Goal: Answer question/provide support: Answer question/provide support

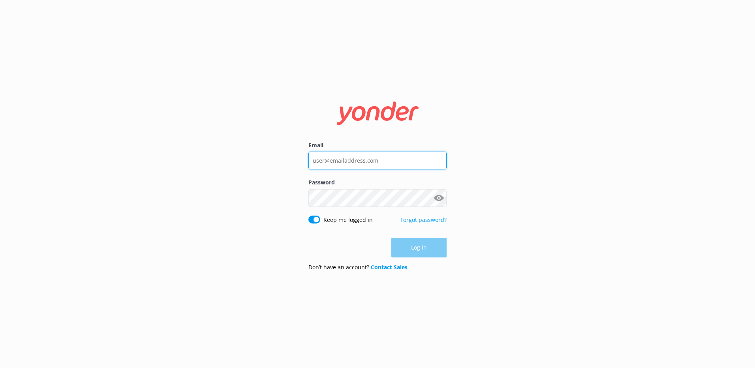
type input "[EMAIL_ADDRESS][DOMAIN_NAME]"
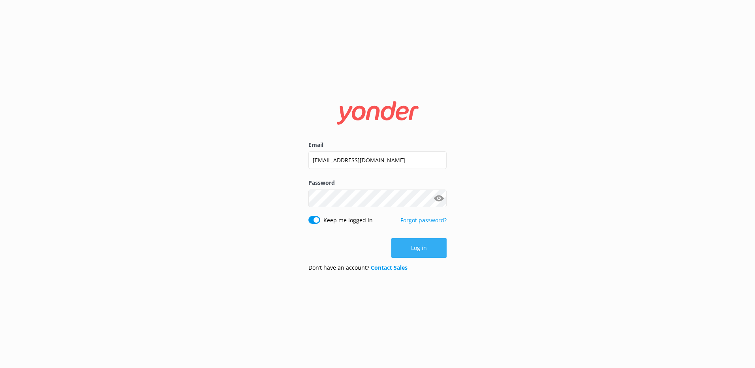
click at [416, 246] on div "Log in" at bounding box center [377, 248] width 138 height 20
click at [416, 246] on button "Log in" at bounding box center [418, 248] width 55 height 20
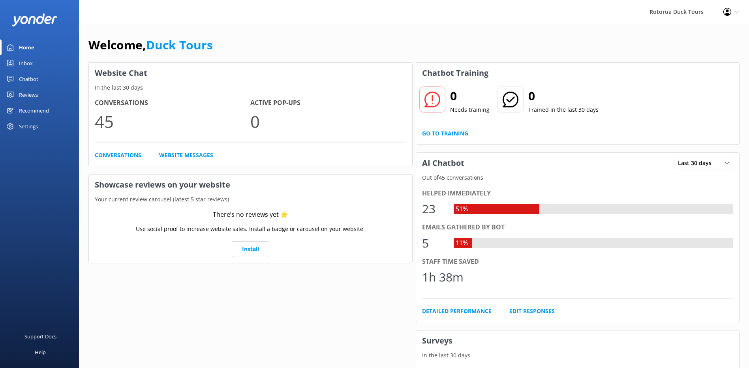
click at [25, 63] on div "Inbox" at bounding box center [26, 63] width 14 height 16
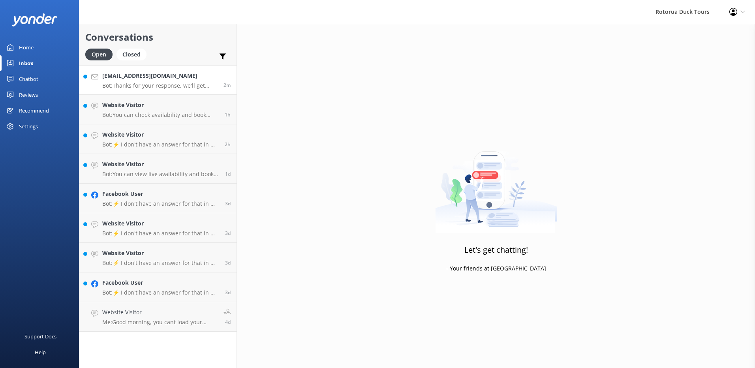
click at [135, 77] on h4 "[EMAIL_ADDRESS][DOMAIN_NAME]" at bounding box center [159, 75] width 115 height 9
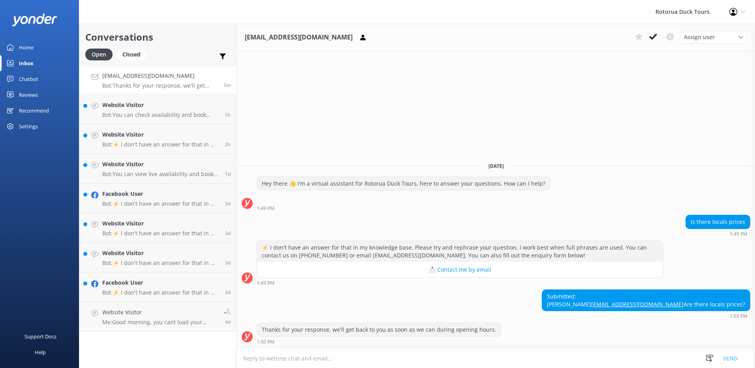
click at [684, 301] on link "[EMAIL_ADDRESS][DOMAIN_NAME]" at bounding box center [637, 305] width 92 height 8
click at [29, 61] on div "Inbox" at bounding box center [26, 63] width 15 height 16
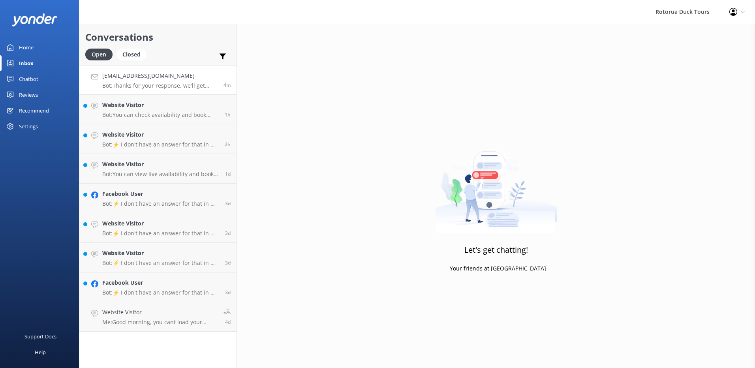
click at [151, 72] on h4 "[EMAIL_ADDRESS][DOMAIN_NAME]" at bounding box center [159, 75] width 115 height 9
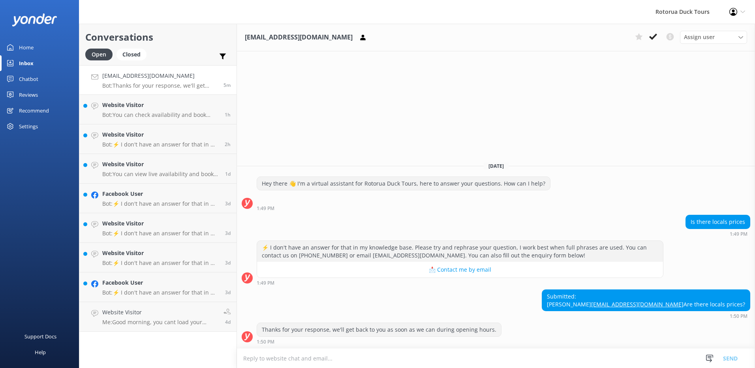
click at [714, 290] on div "Submitted: Jo jhsmithhuriwai@gmail.com Are there locals prices?" at bounding box center [646, 300] width 208 height 21
click at [684, 301] on link "[EMAIL_ADDRESS][DOMAIN_NAME]" at bounding box center [637, 305] width 92 height 8
drag, startPoint x: 747, startPoint y: 296, endPoint x: 676, endPoint y: 299, distance: 70.8
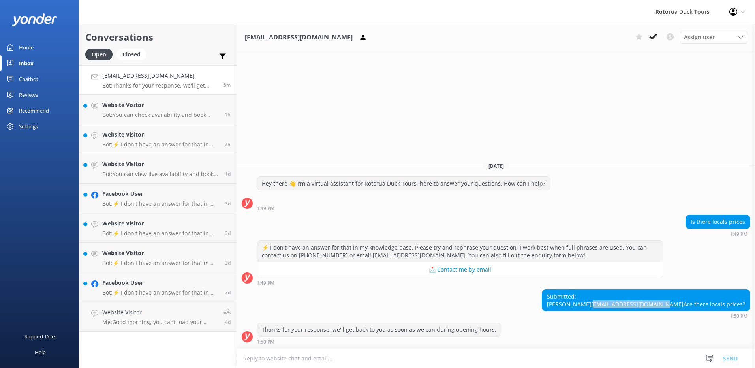
click at [676, 299] on div "Submitted: Jo jhsmithhuriwai@gmail.com Are there locals prices?" at bounding box center [646, 300] width 208 height 21
drag, startPoint x: 676, startPoint y: 299, endPoint x: 729, endPoint y: 254, distance: 70.0
click at [729, 254] on div "⚡ I don't have an answer for that in my knowledge base. Please try and rephrase…" at bounding box center [496, 263] width 518 height 45
drag, startPoint x: 747, startPoint y: 295, endPoint x: 675, endPoint y: 299, distance: 72.0
click at [675, 299] on div "Submitted: Jo jhsmithhuriwai@gmail.com Are there locals prices?" at bounding box center [646, 300] width 208 height 21
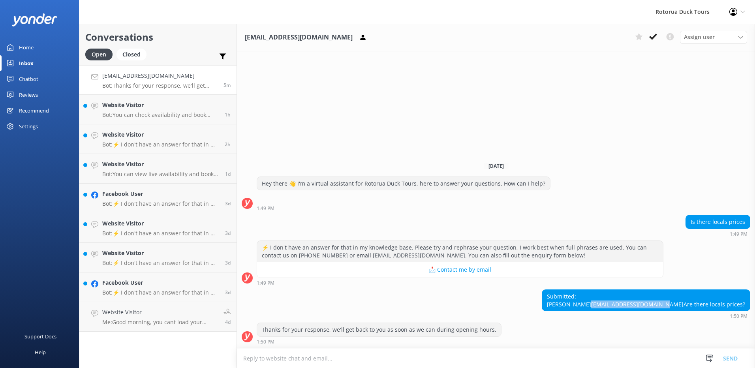
copy link "[EMAIL_ADDRESS][DOMAIN_NAME]"
